Goal: Transaction & Acquisition: Purchase product/service

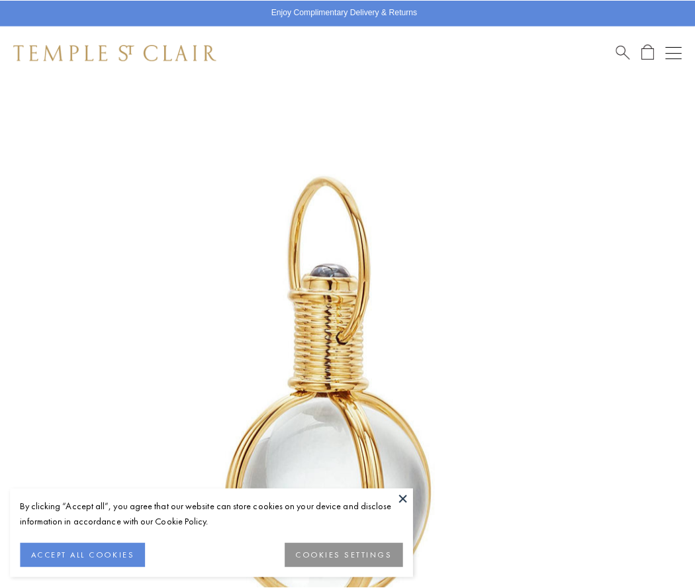
scroll to position [343, 0]
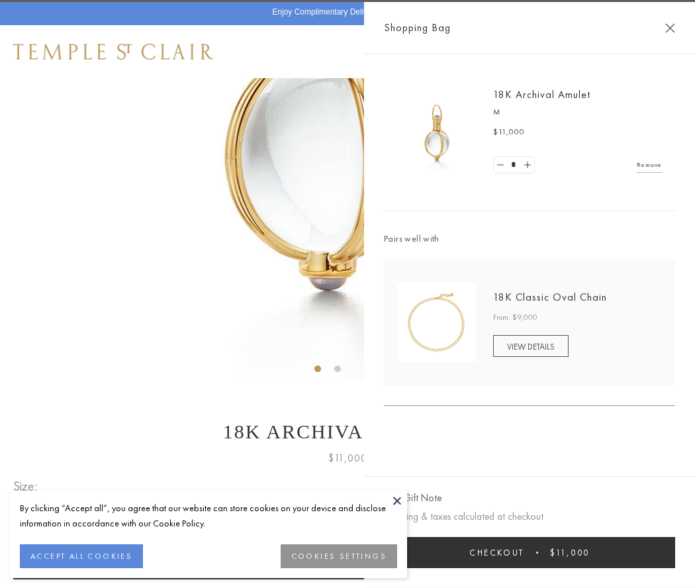
click at [529, 552] on button "Checkout $11,000" at bounding box center [529, 552] width 291 height 31
